Goal: Transaction & Acquisition: Obtain resource

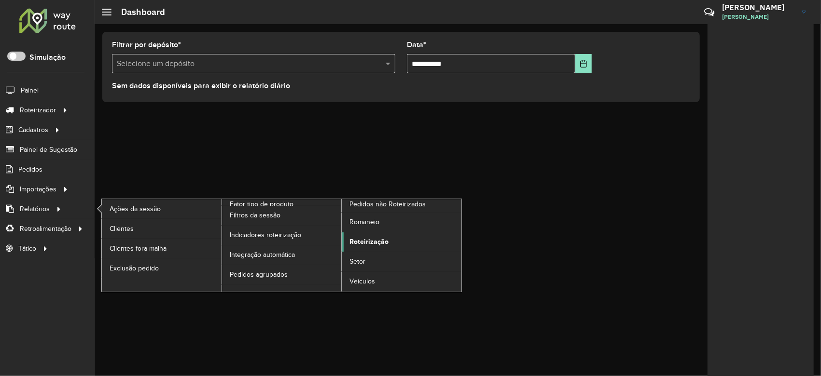
click at [375, 241] on span "Roteirização" at bounding box center [368, 242] width 39 height 10
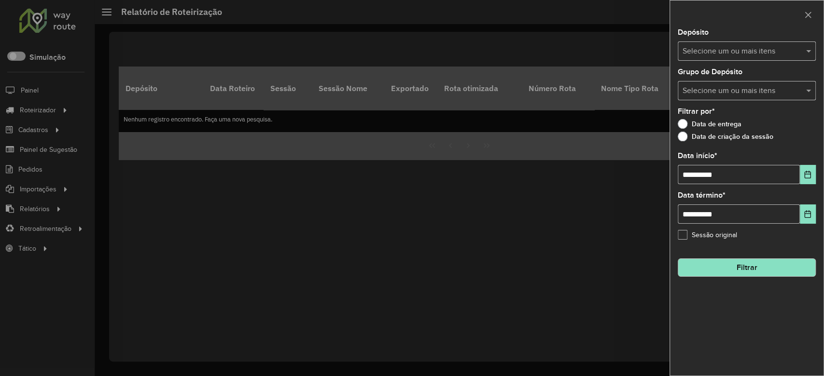
click at [731, 49] on input "text" at bounding box center [742, 52] width 124 height 12
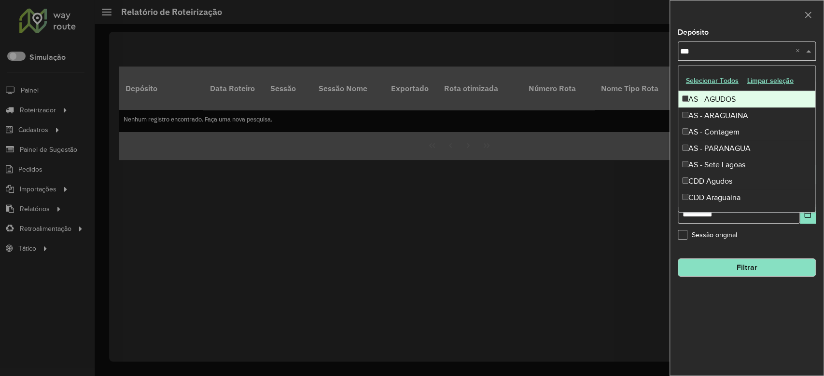
type input "****"
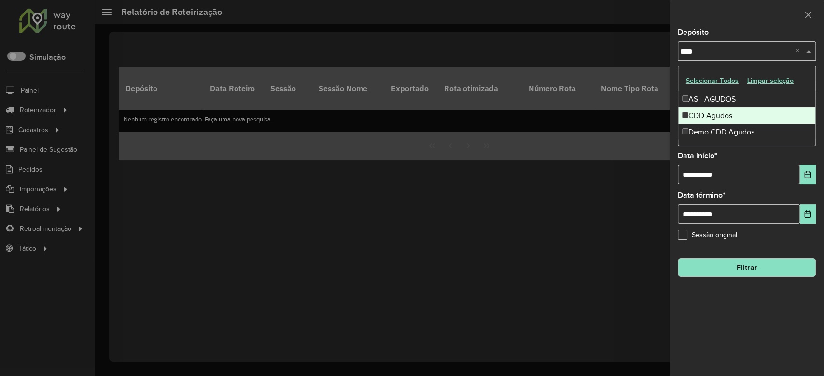
click at [745, 115] on div "CDD Agudos" at bounding box center [746, 116] width 137 height 16
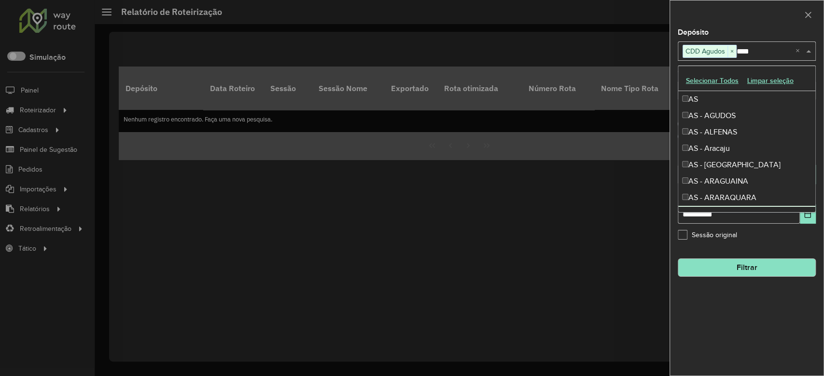
click at [768, 305] on div "**********" at bounding box center [746, 202] width 153 height 347
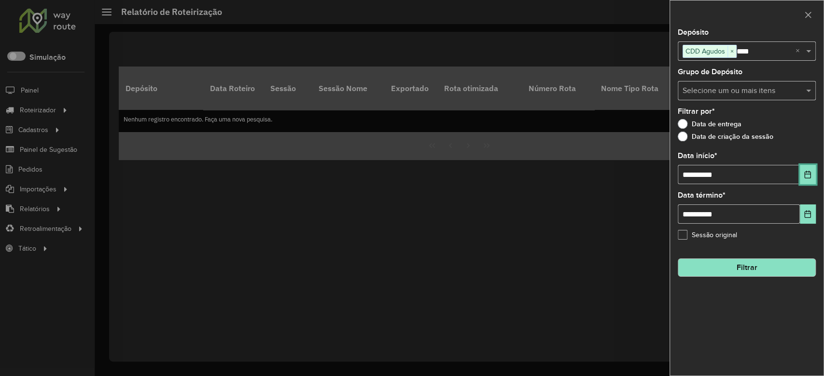
click at [810, 175] on icon "Choose Date" at bounding box center [807, 175] width 6 height 8
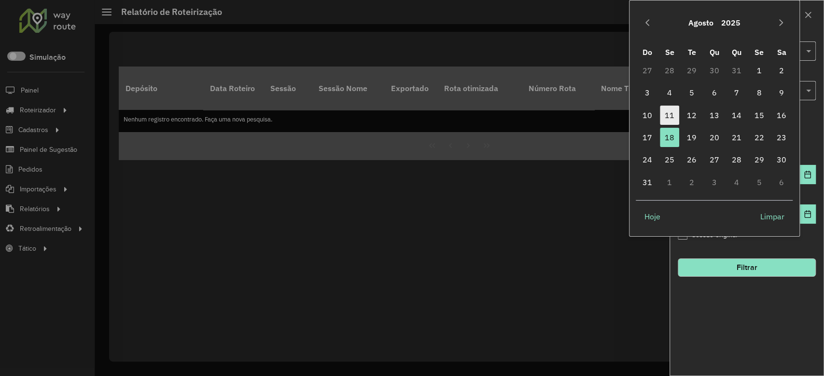
click at [677, 117] on span "11" at bounding box center [669, 115] width 19 height 19
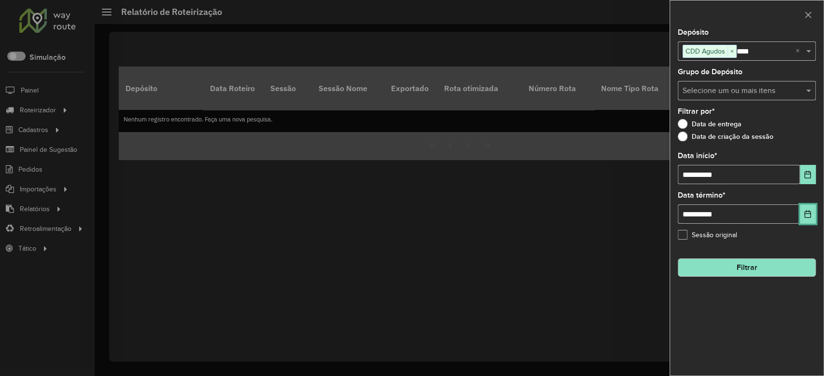
click at [805, 214] on icon "Choose Date" at bounding box center [807, 214] width 6 height 8
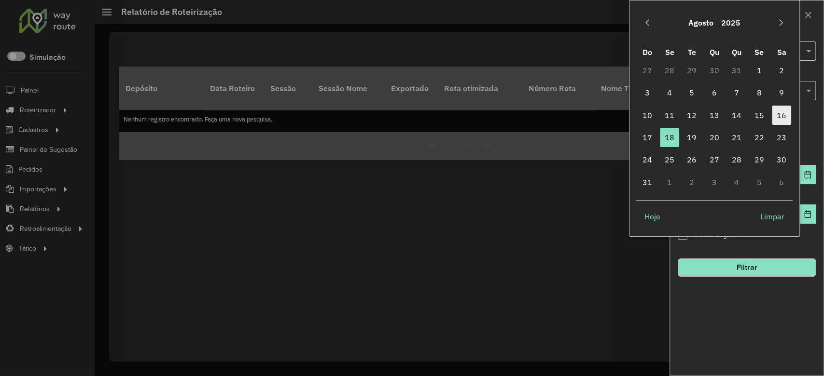
click at [783, 116] on span "16" at bounding box center [781, 115] width 19 height 19
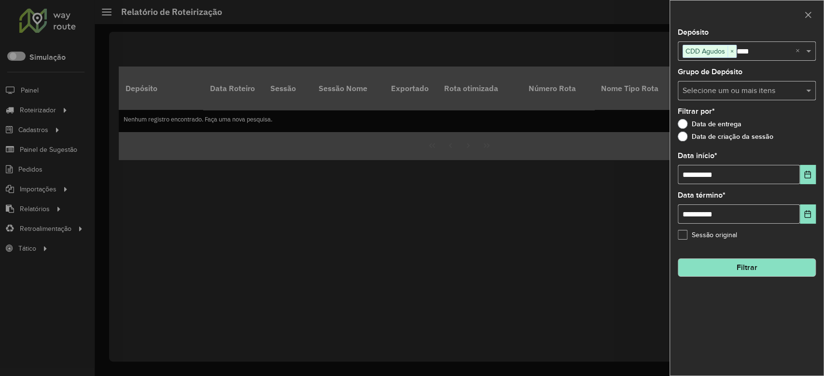
click at [771, 264] on button "Filtrar" at bounding box center [746, 268] width 138 height 18
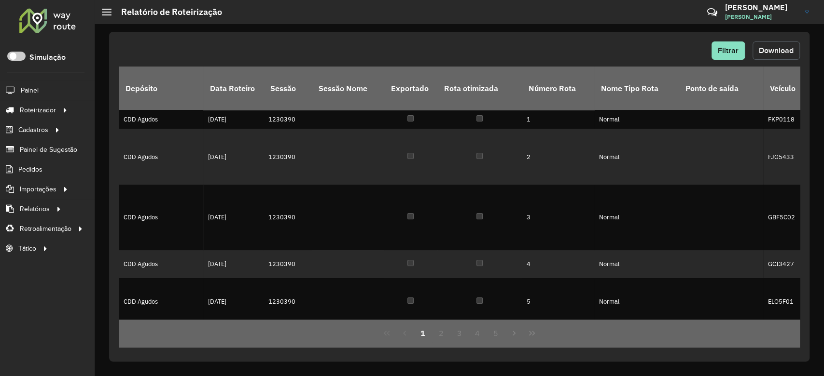
click at [763, 44] on button "Download" at bounding box center [775, 50] width 47 height 18
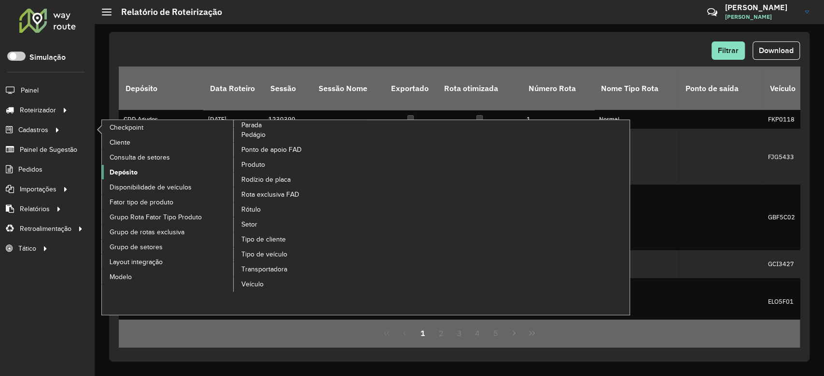
click at [127, 170] on span "Depósito" at bounding box center [124, 172] width 28 height 10
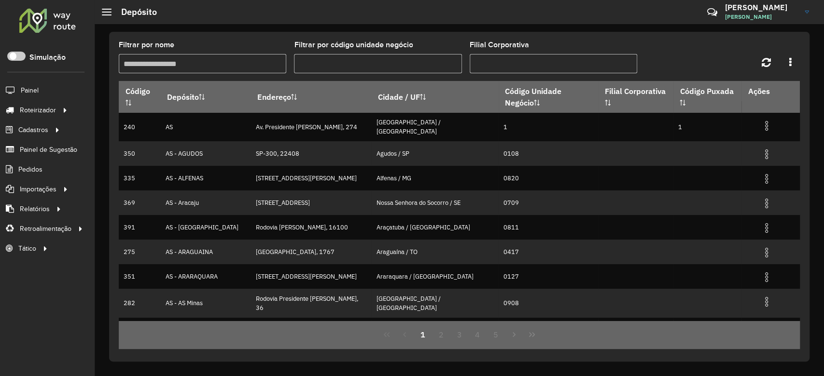
click at [215, 62] on input "Filtrar por nome" at bounding box center [202, 63] width 167 height 19
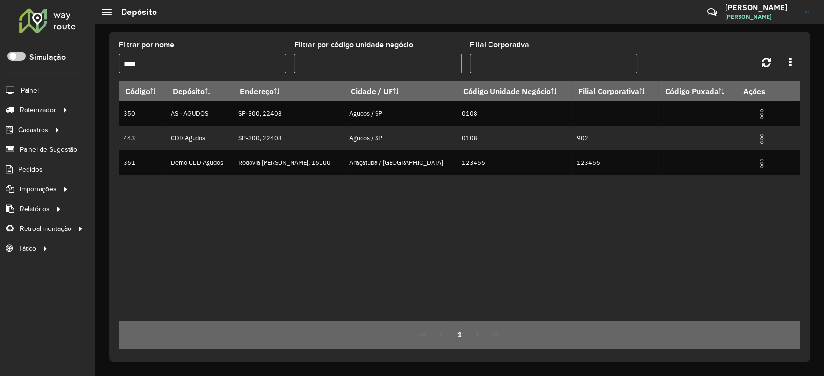
type input "****"
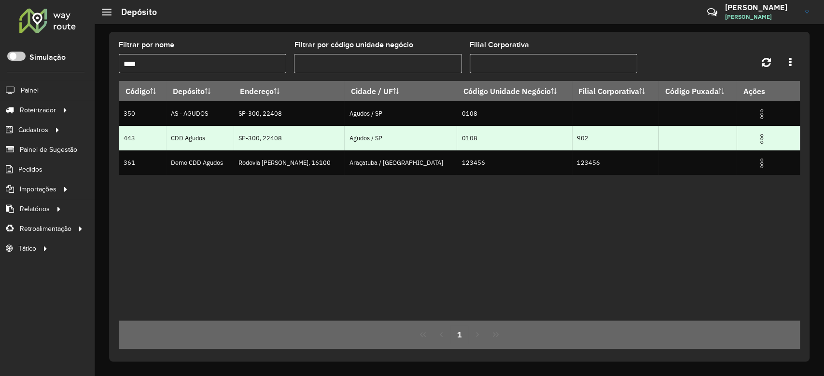
drag, startPoint x: 757, startPoint y: 137, endPoint x: 759, endPoint y: 143, distance: 6.7
click at [759, 143] on img at bounding box center [762, 139] width 12 height 12
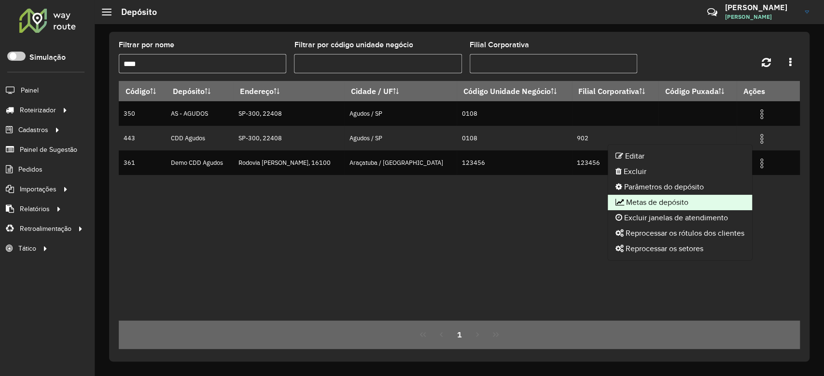
click at [718, 200] on li "Metas de depósito" at bounding box center [679, 202] width 144 height 15
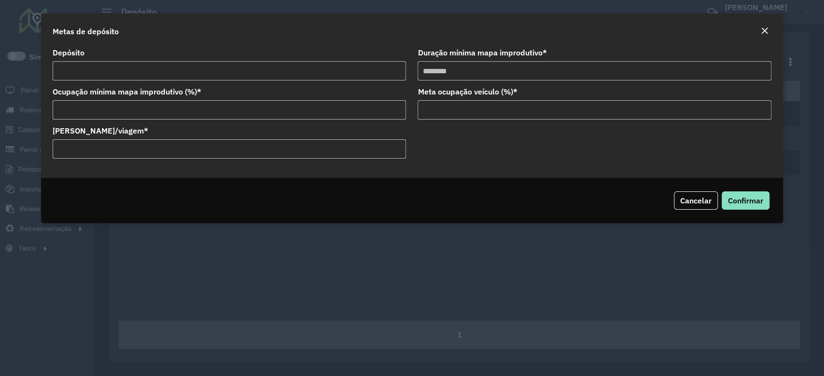
click at [768, 29] on button "Close" at bounding box center [765, 31] width 14 height 13
